Goal: Check status: Check status

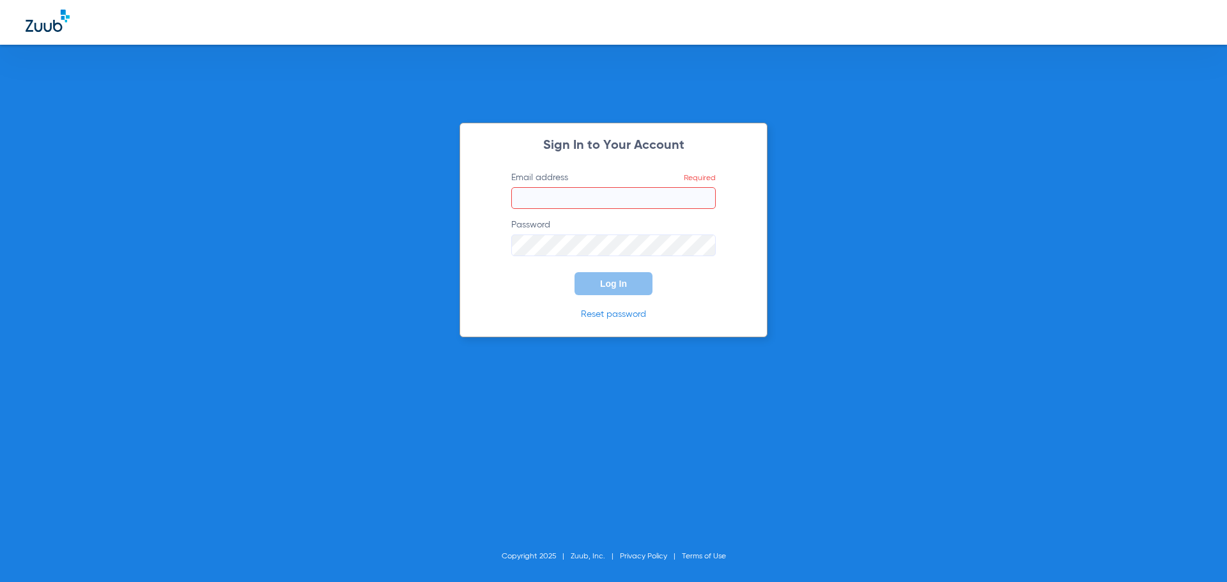
click at [611, 192] on input "Email address Required" at bounding box center [613, 198] width 205 height 22
type input "[EMAIL_ADDRESS][DOMAIN_NAME]"
click at [575, 272] on button "Log In" at bounding box center [614, 283] width 78 height 23
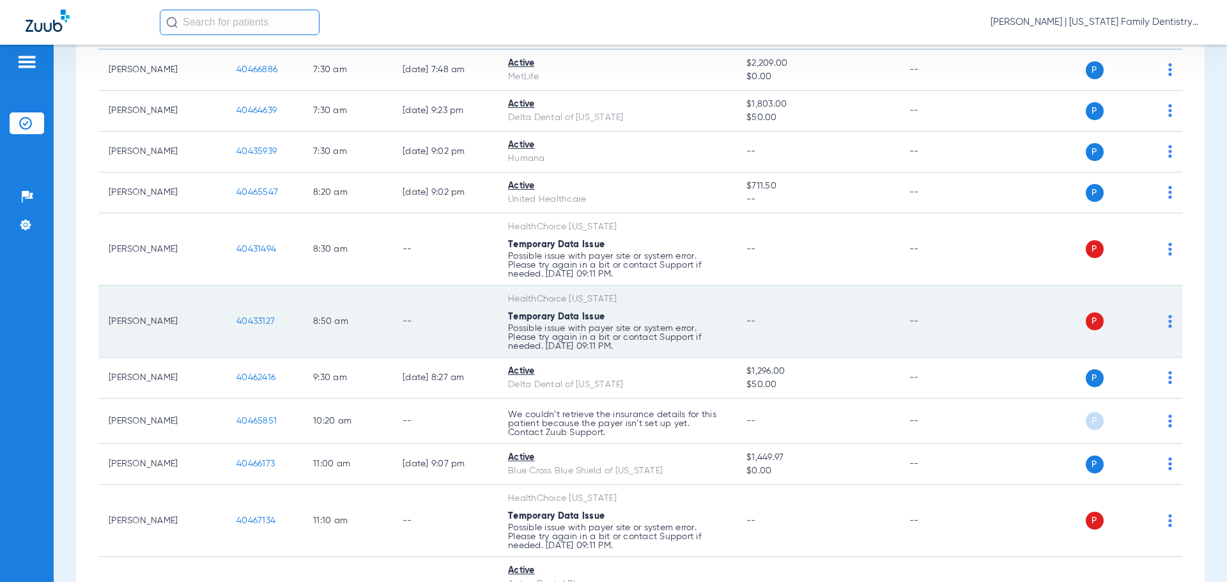
scroll to position [35, 0]
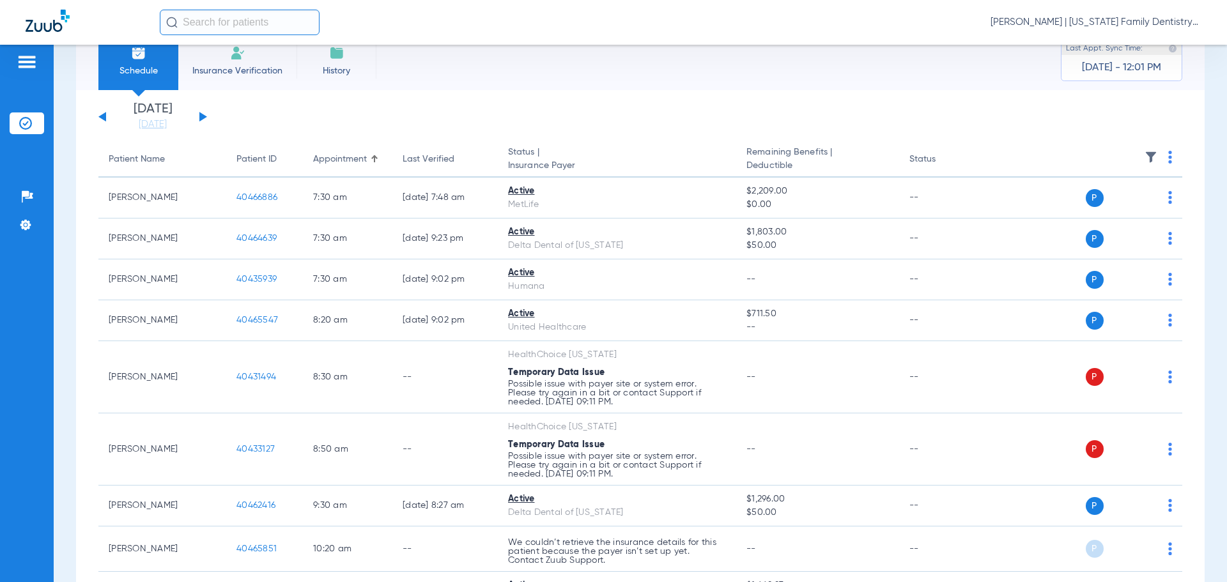
click at [204, 118] on button at bounding box center [203, 117] width 8 height 10
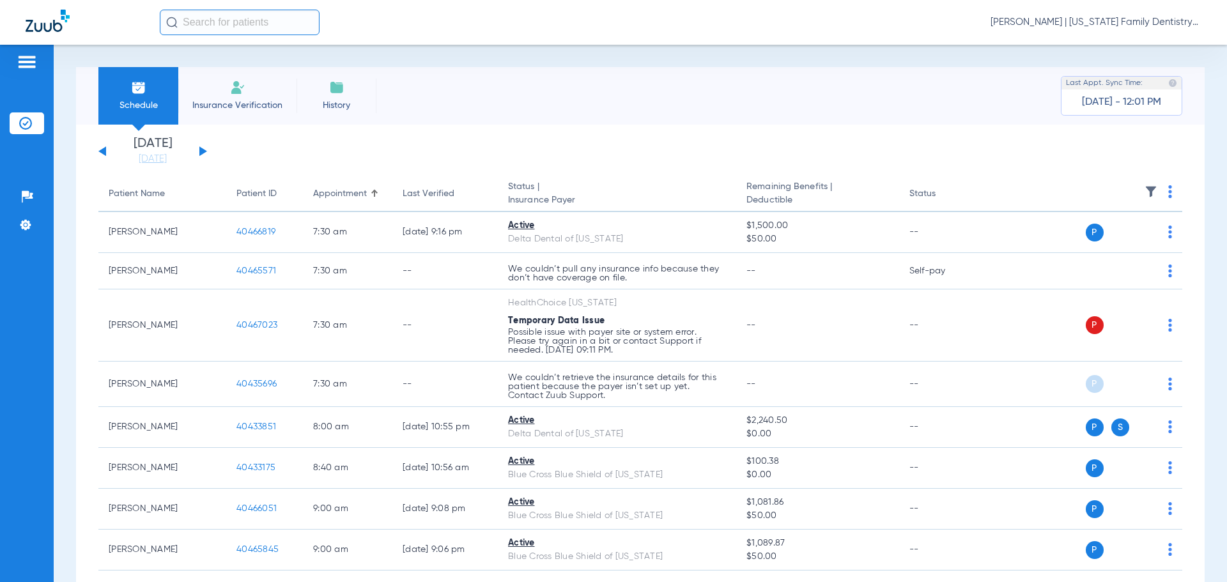
click at [199, 147] on button at bounding box center [203, 151] width 8 height 10
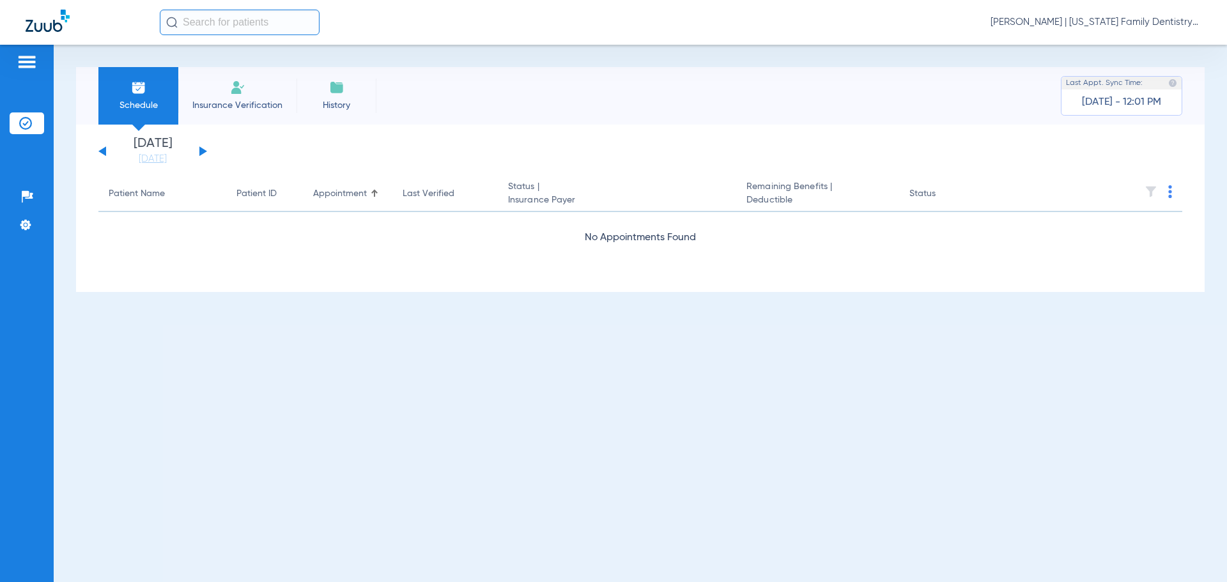
click at [199, 152] on button at bounding box center [203, 151] width 8 height 10
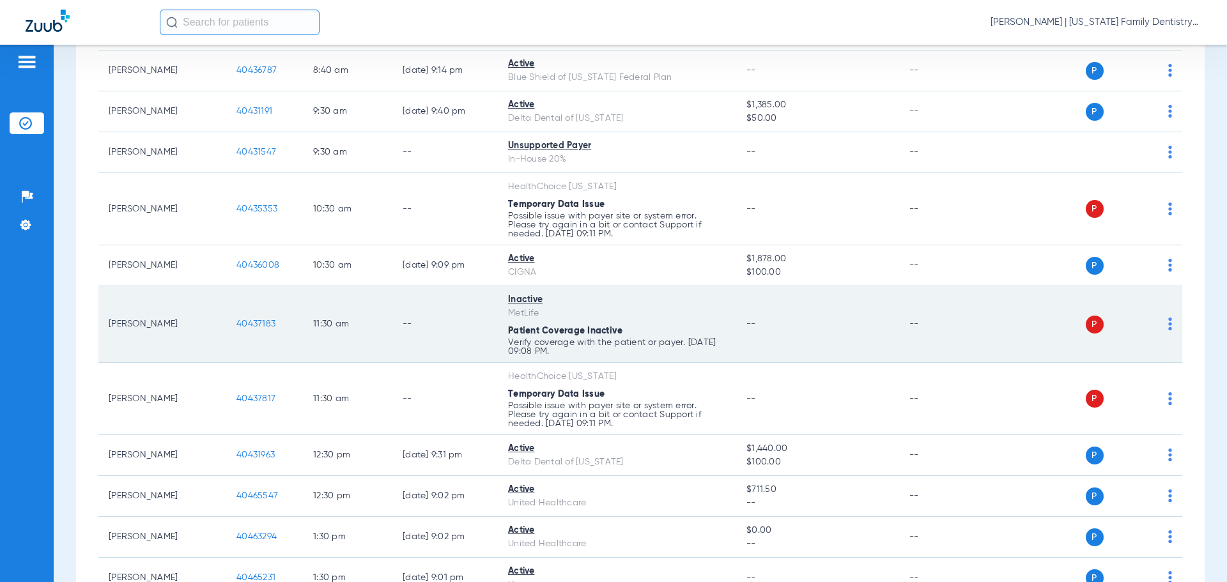
scroll to position [384, 0]
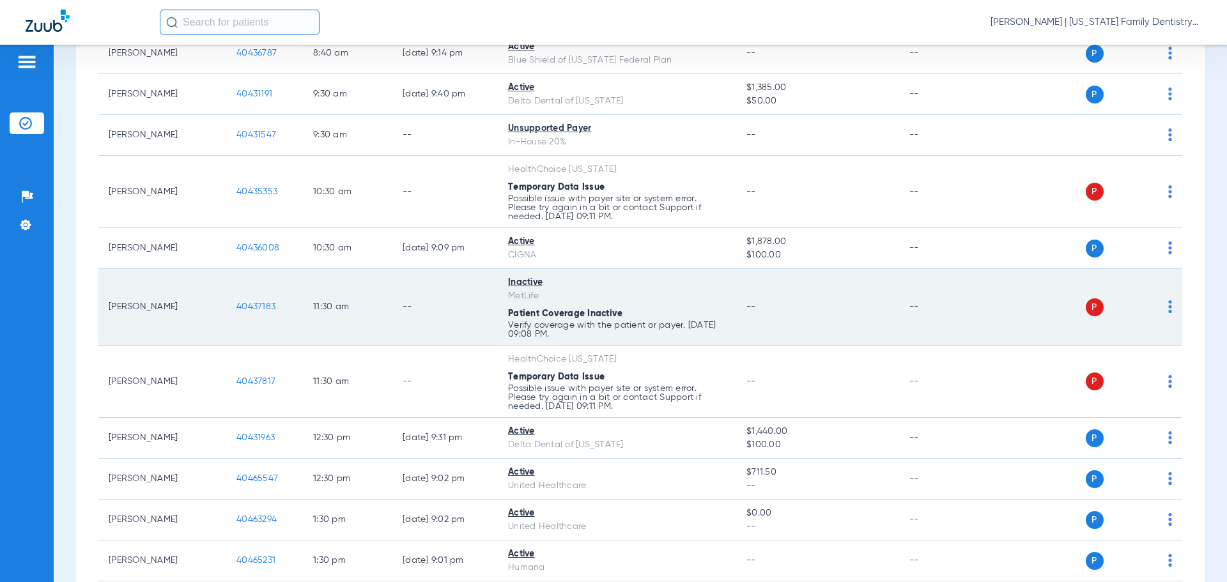
click at [263, 306] on span "40437183" at bounding box center [256, 306] width 39 height 9
